Goal: Task Accomplishment & Management: Manage account settings

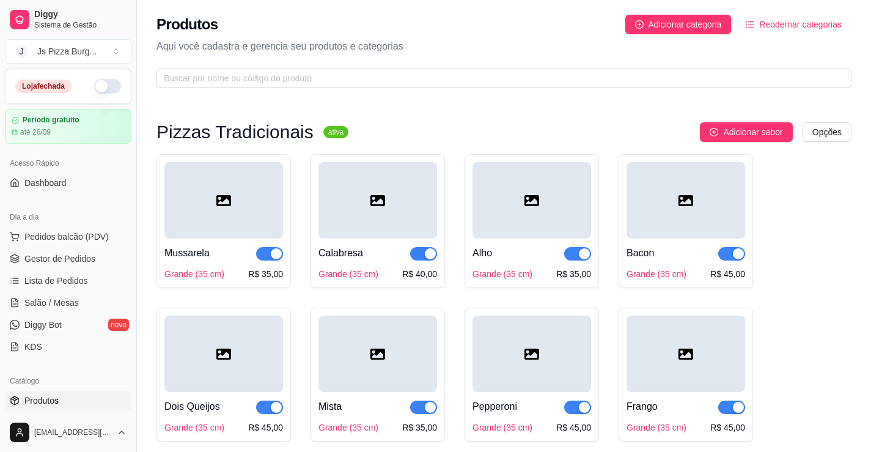
click at [103, 84] on button "button" at bounding box center [107, 86] width 27 height 15
click at [50, 255] on span "Gestor de Pedidos" at bounding box center [59, 258] width 71 height 12
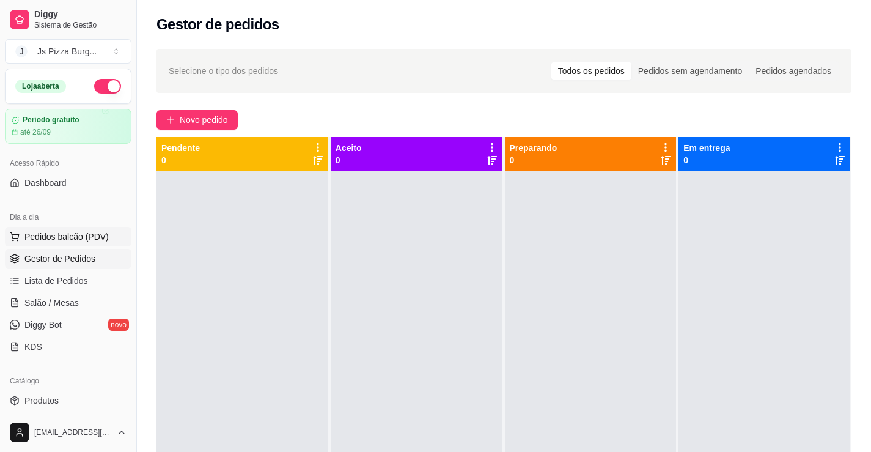
click at [43, 243] on button "Pedidos balcão (PDV)" at bounding box center [68, 237] width 127 height 20
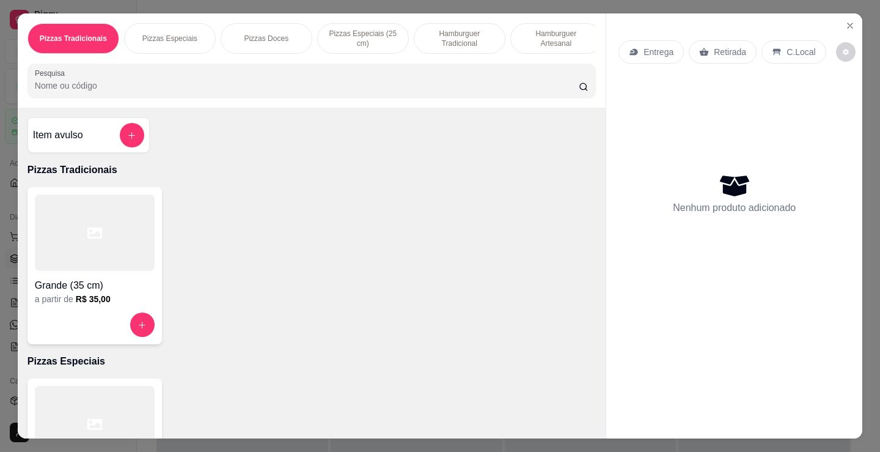
click at [454, 39] on p "Hamburguer Tradicional" at bounding box center [459, 39] width 71 height 20
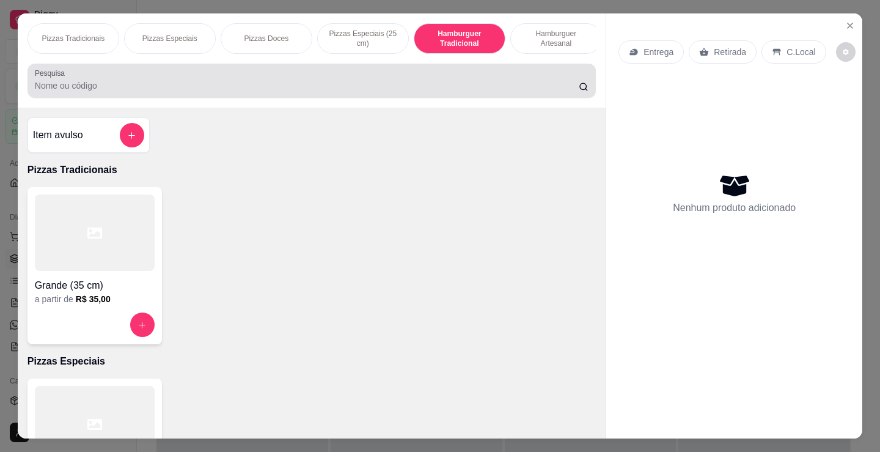
scroll to position [30, 0]
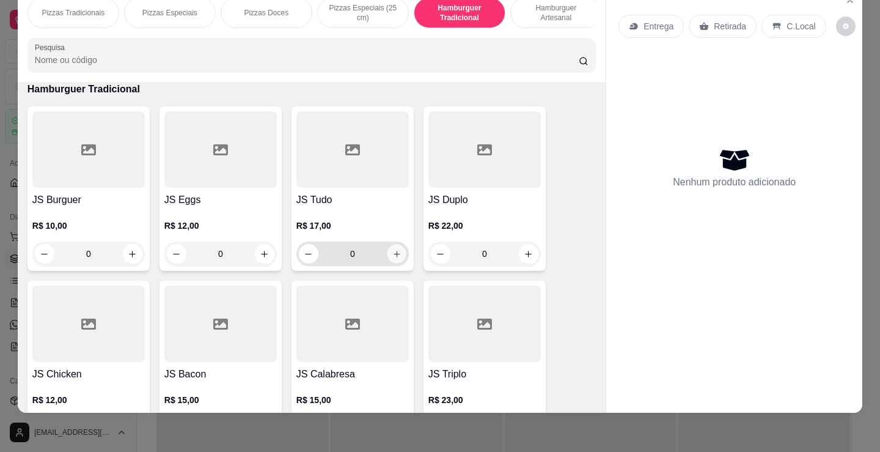
click at [392, 253] on icon "increase-product-quantity" at bounding box center [396, 253] width 9 height 9
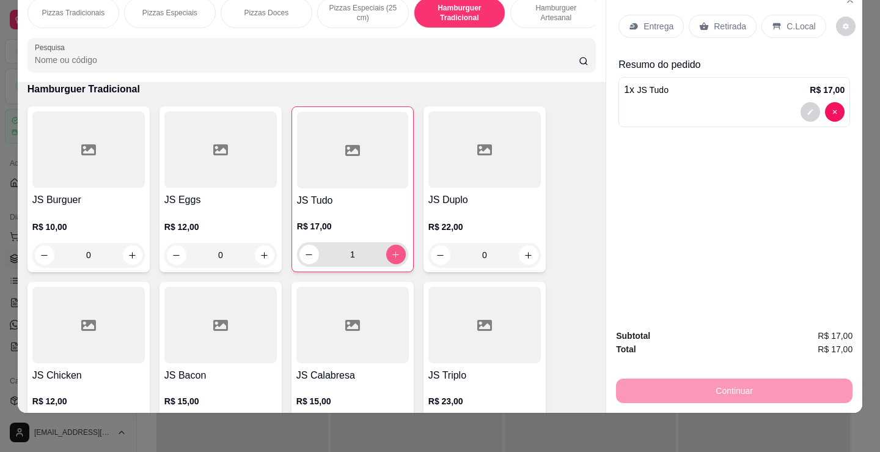
click at [391, 253] on icon "increase-product-quantity" at bounding box center [395, 254] width 9 height 9
type input "2"
click at [723, 20] on p "Retirada" at bounding box center [730, 26] width 32 height 12
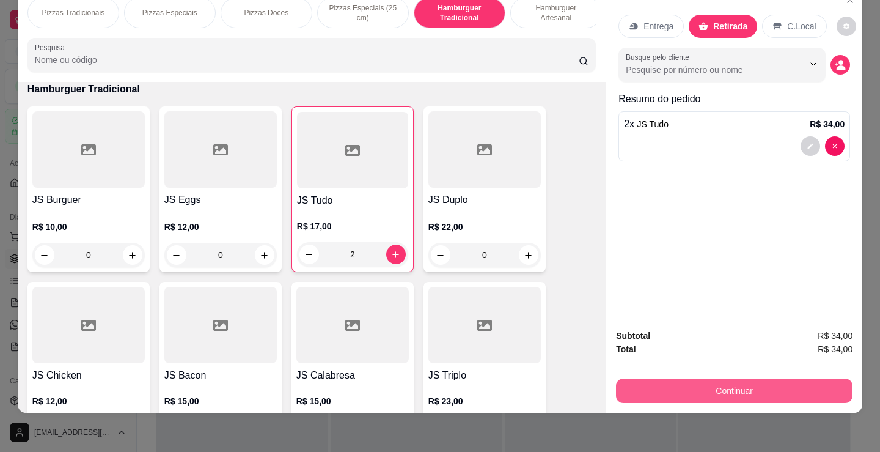
click at [715, 384] on button "Continuar" at bounding box center [734, 390] width 237 height 24
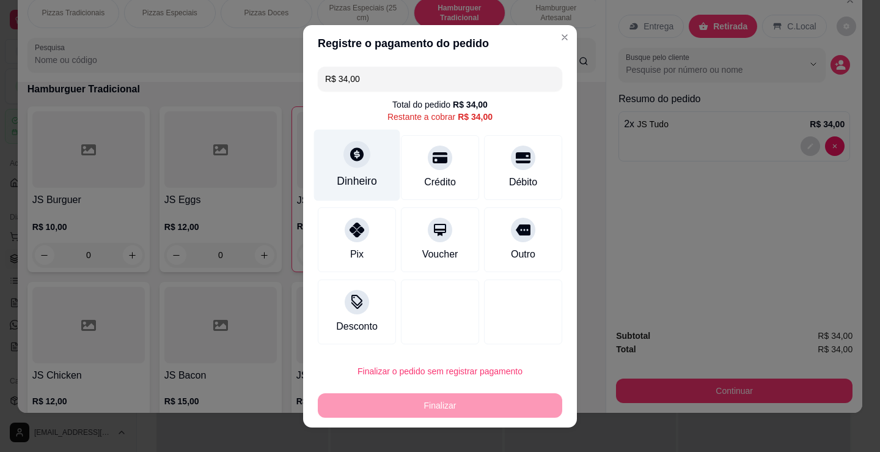
click at [356, 163] on div at bounding box center [356, 154] width 27 height 27
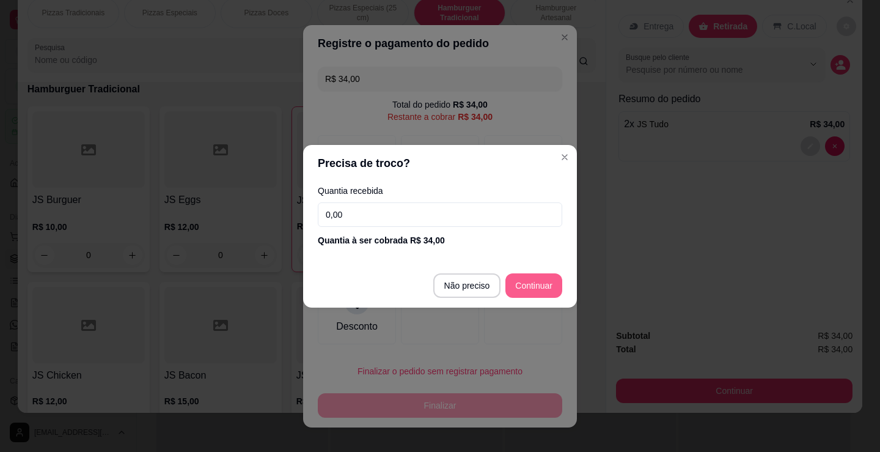
type input "R$ 0,00"
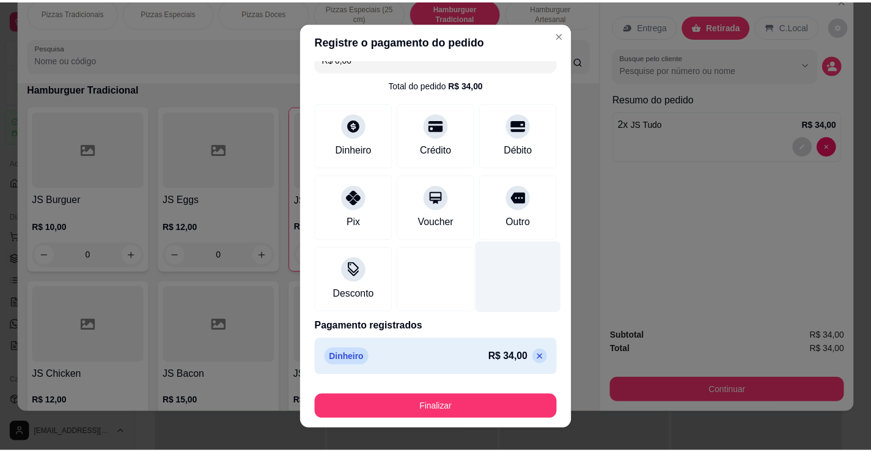
scroll to position [0, 0]
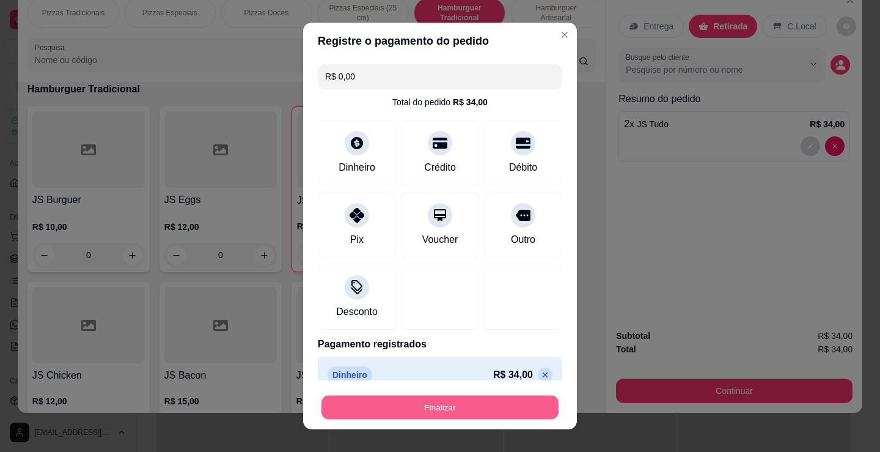
click at [538, 408] on button "Finalizar" at bounding box center [439, 407] width 237 height 24
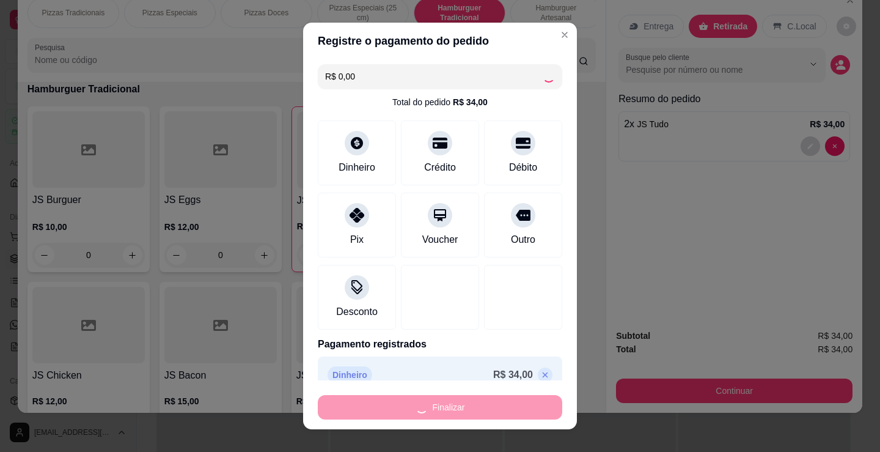
type input "0"
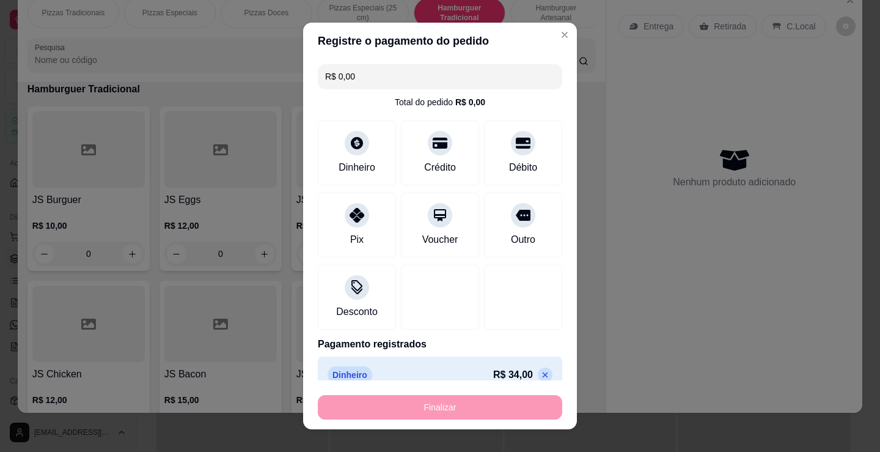
type input "-R$ 34,00"
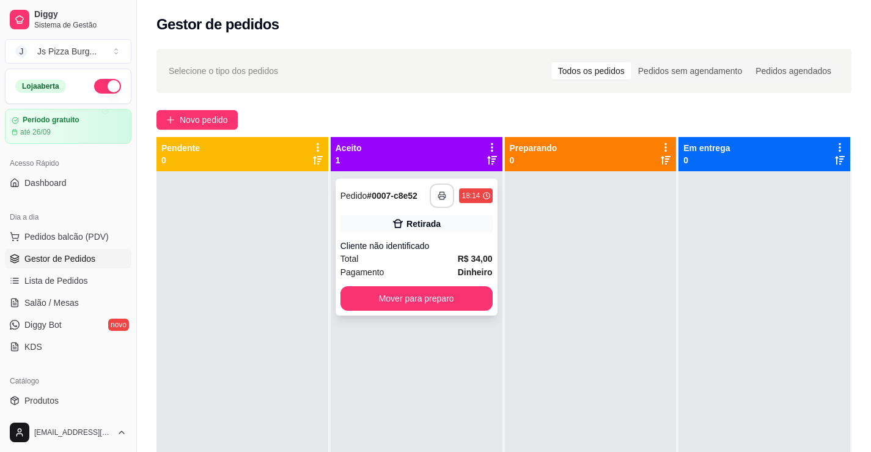
click at [438, 196] on icon "button" at bounding box center [442, 195] width 9 height 9
click at [445, 194] on button "button" at bounding box center [442, 196] width 24 height 24
click at [430, 301] on button "Mover para preparo" at bounding box center [416, 298] width 152 height 24
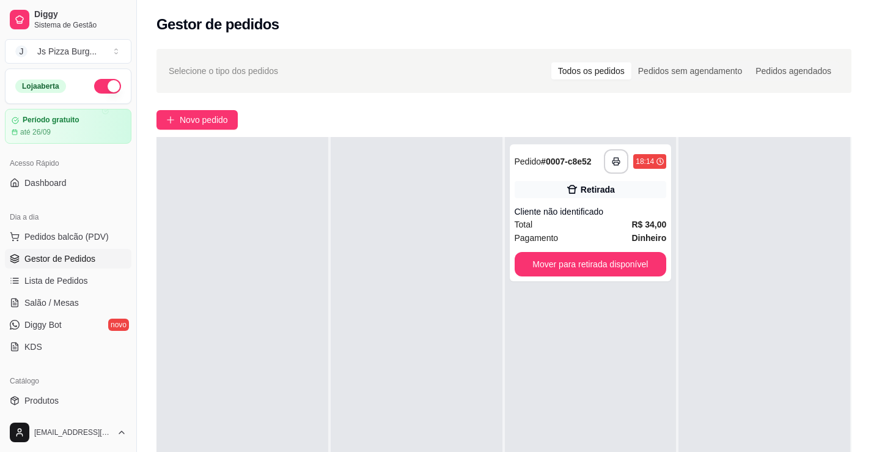
click at [618, 331] on div "**********" at bounding box center [591, 363] width 172 height 452
click at [614, 330] on div "**********" at bounding box center [591, 363] width 172 height 452
click at [642, 274] on button "Mover para retirada disponível" at bounding box center [591, 264] width 152 height 24
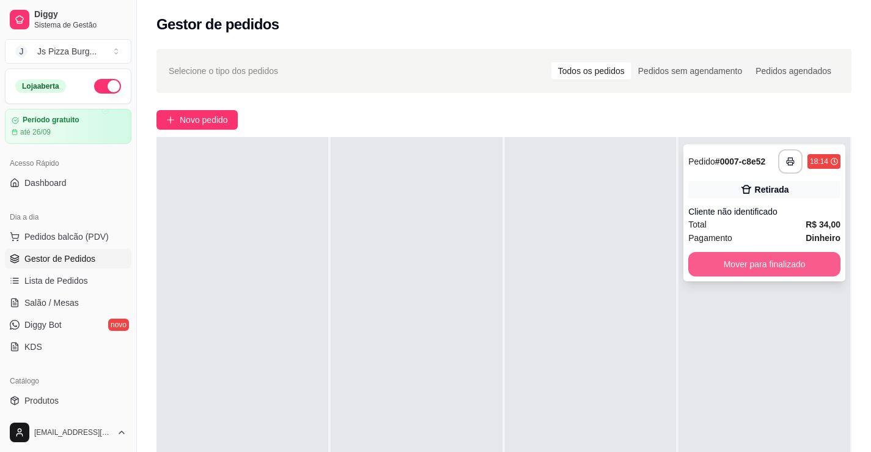
click at [760, 266] on button "Mover para finalizado" at bounding box center [764, 264] width 152 height 24
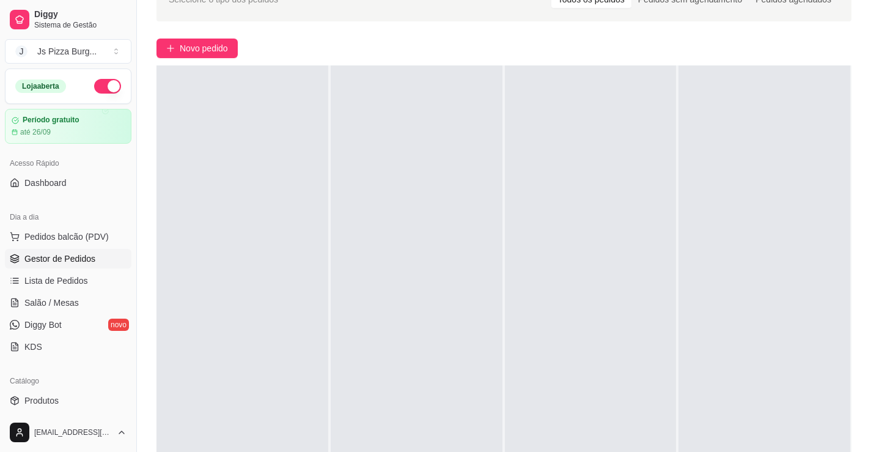
scroll to position [73, 0]
drag, startPoint x: 348, startPoint y: 206, endPoint x: 385, endPoint y: 183, distance: 43.4
click at [385, 183] on div at bounding box center [417, 290] width 172 height 452
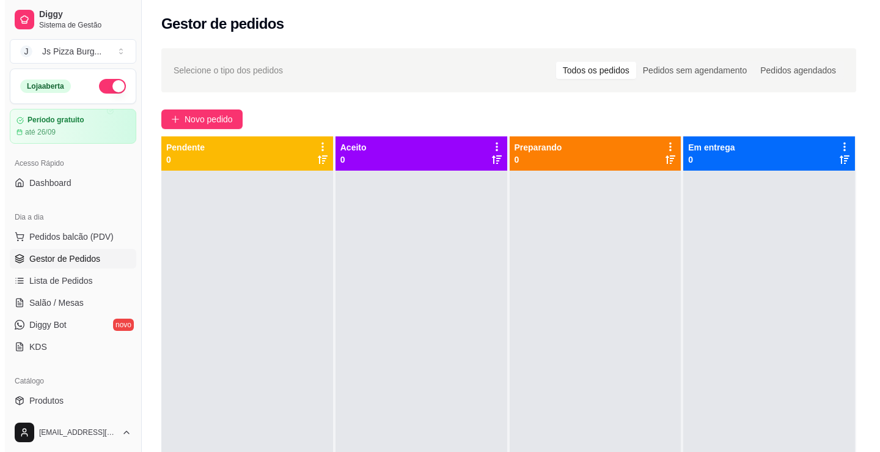
scroll to position [0, 0]
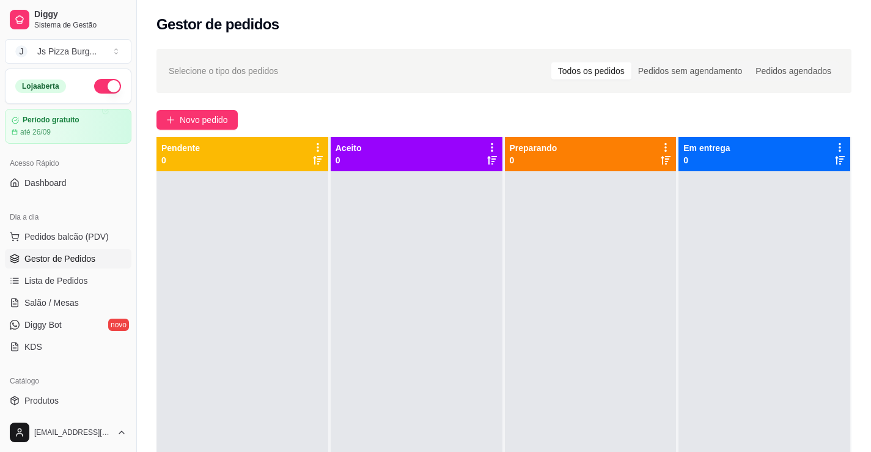
drag, startPoint x: 276, startPoint y: 216, endPoint x: 272, endPoint y: 230, distance: 14.5
click at [272, 230] on div at bounding box center [242, 397] width 172 height 452
click at [68, 301] on span "Salão / Mesas" at bounding box center [51, 302] width 54 height 12
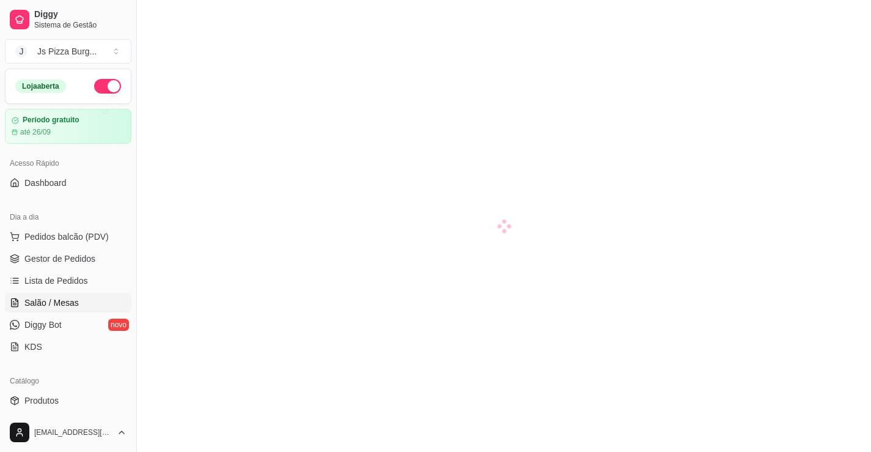
click at [68, 301] on span "Salão / Mesas" at bounding box center [51, 302] width 54 height 12
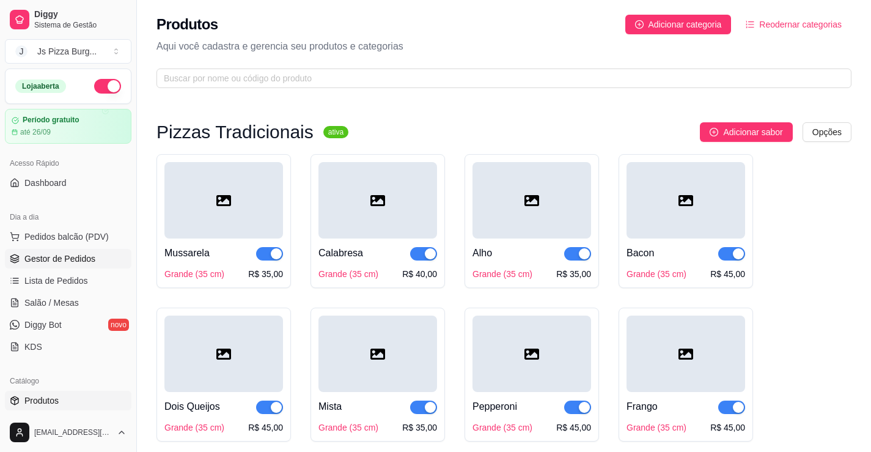
click at [99, 262] on link "Gestor de Pedidos" at bounding box center [68, 259] width 127 height 20
